Goal: Find specific page/section

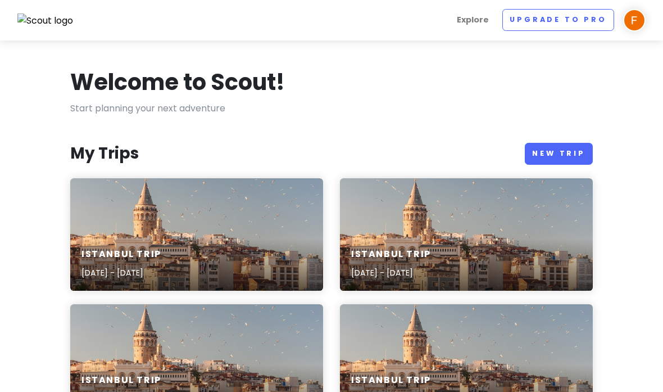
scroll to position [100, 0]
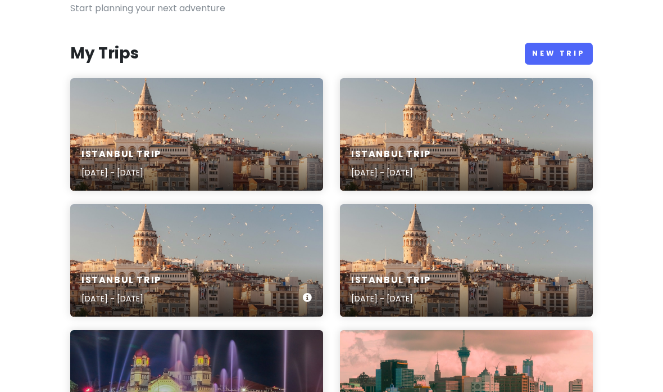
click at [219, 274] on div "Istanbul Trip [DATE] - [DATE]" at bounding box center [196, 289] width 253 height 53
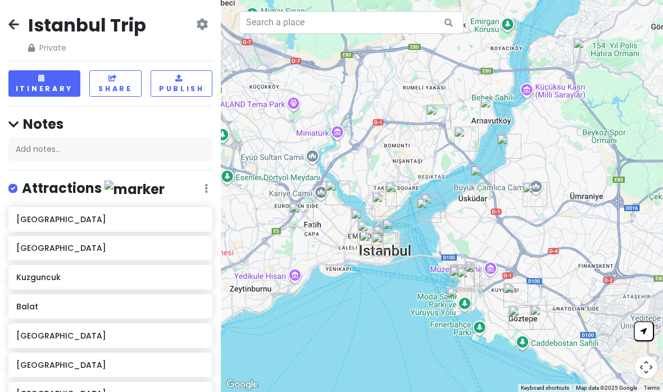
click at [16, 28] on icon at bounding box center [13, 24] width 11 height 9
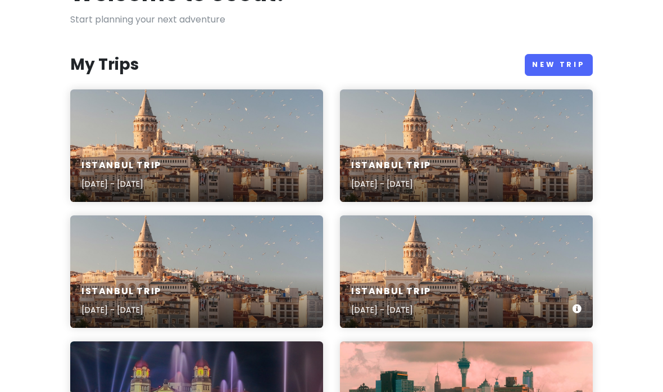
click at [441, 274] on div "Istanbul Trip Nov 10, 2025 - Nov 13, 2025" at bounding box center [466, 300] width 253 height 53
